Goal: Navigation & Orientation: Understand site structure

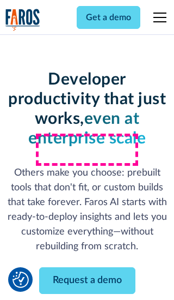
scroll to position [131, 0]
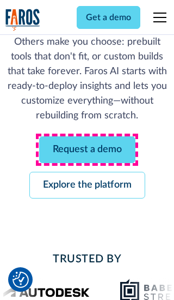
click at [87, 149] on link "Request a demo" at bounding box center [87, 149] width 96 height 27
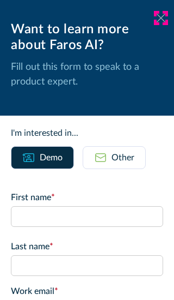
click at [161, 18] on icon at bounding box center [161, 18] width 9 height 8
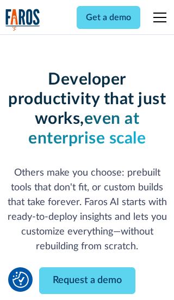
scroll to position [166, 0]
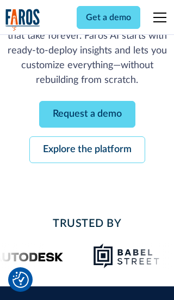
click at [87, 149] on link "Explore the platform" at bounding box center [87, 149] width 116 height 27
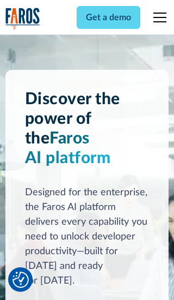
scroll to position [8180, 0]
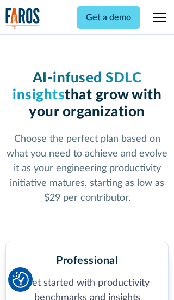
scroll to position [1688, 0]
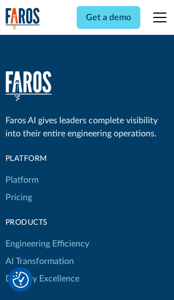
click at [21, 171] on link "Platform" at bounding box center [21, 179] width 33 height 17
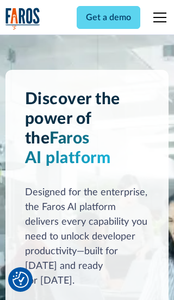
scroll to position [8530, 0]
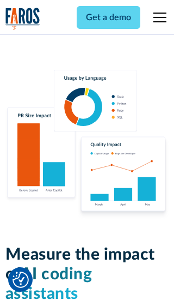
scroll to position [6732, 0]
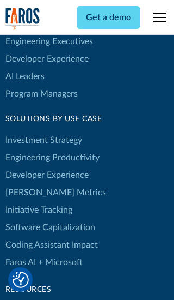
click at [33, 184] on link "[PERSON_NAME] Metrics" at bounding box center [55, 192] width 101 height 17
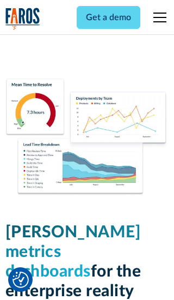
scroll to position [4769, 0]
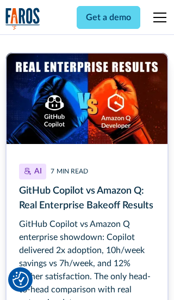
scroll to position [4908, 0]
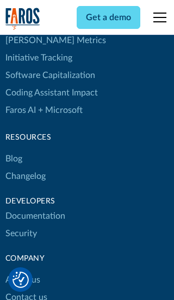
click at [25, 167] on link "Changelog" at bounding box center [25, 175] width 40 height 17
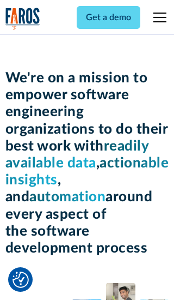
scroll to position [3756, 0]
